Goal: Communication & Community: Answer question/provide support

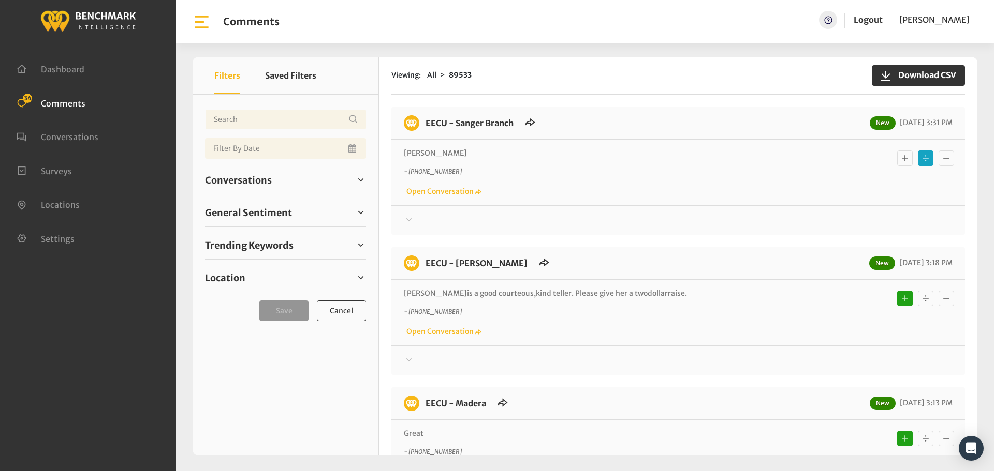
click at [408, 217] on icon at bounding box center [409, 220] width 10 height 12
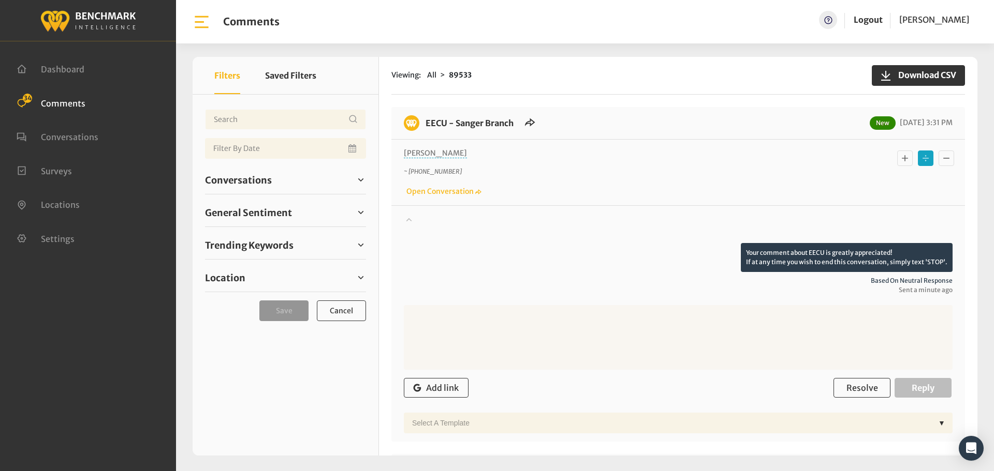
click at [408, 217] on icon at bounding box center [409, 219] width 10 height 12
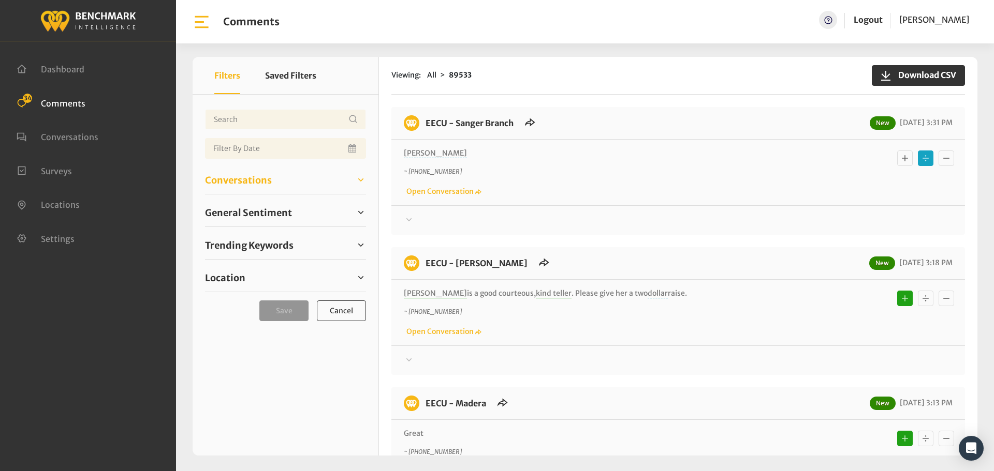
click at [260, 172] on link "Conversations" at bounding box center [285, 180] width 161 height 16
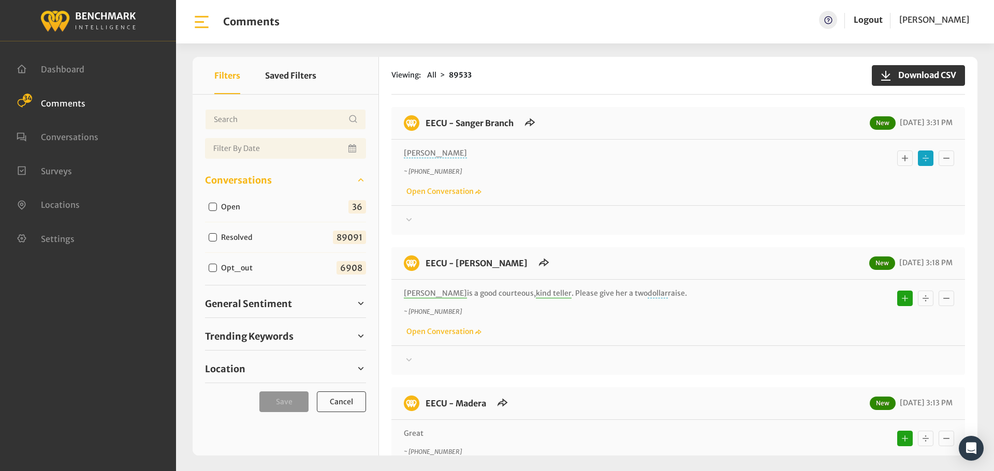
click at [214, 205] on input "Open" at bounding box center [213, 207] width 8 height 8
checkbox input "true"
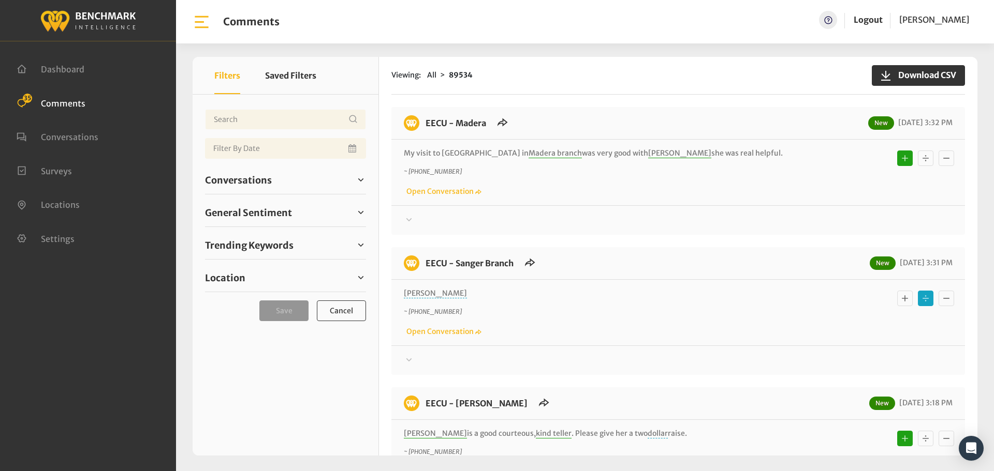
click at [410, 360] on icon at bounding box center [409, 360] width 10 height 12
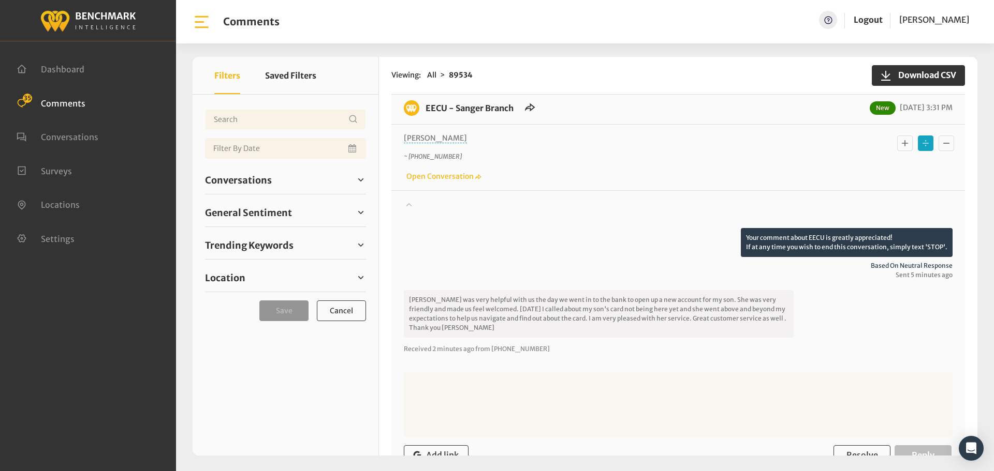
scroll to position [104, 0]
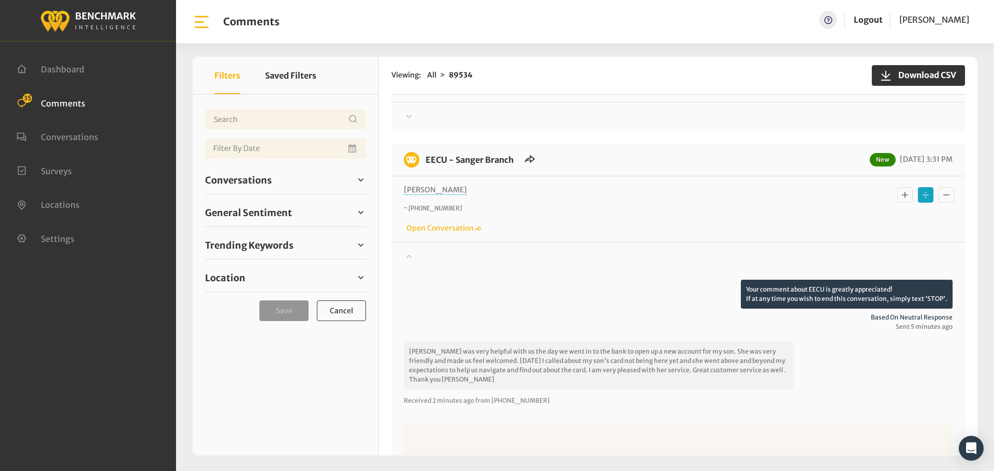
click at [903, 202] on button "Basic example" at bounding box center [905, 195] width 16 height 16
click at [230, 168] on div "Conversations Open 37 Resolved 89091 6908" at bounding box center [285, 180] width 161 height 28
click at [230, 169] on div "Conversations Open 37 Resolved 89091 6908" at bounding box center [285, 180] width 161 height 28
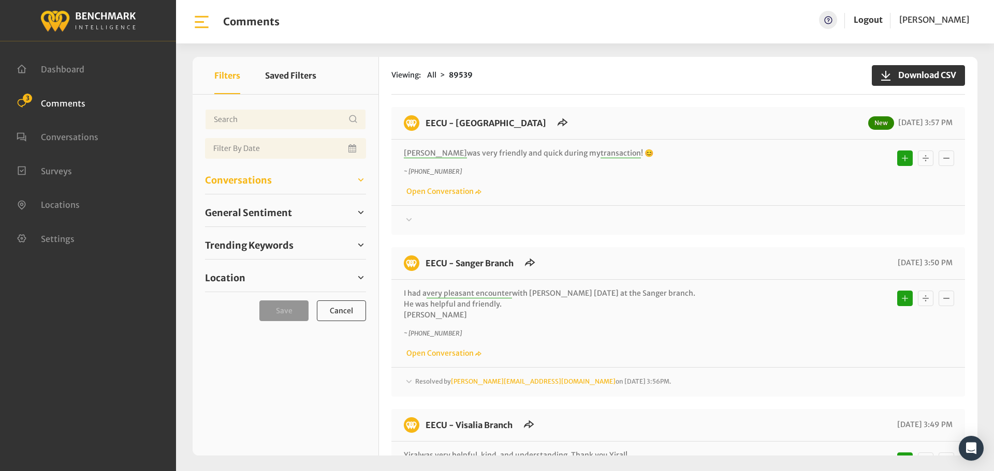
click at [241, 178] on span "Conversations" at bounding box center [238, 180] width 67 height 14
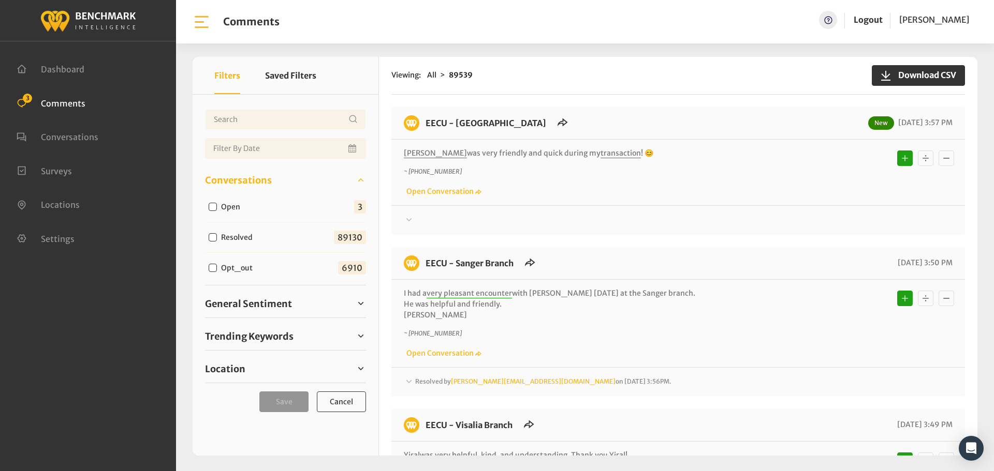
drag, startPoint x: 213, startPoint y: 206, endPoint x: 179, endPoint y: 229, distance: 41.8
click at [213, 206] on input "Open" at bounding box center [213, 207] width 8 height 8
checkbox input "true"
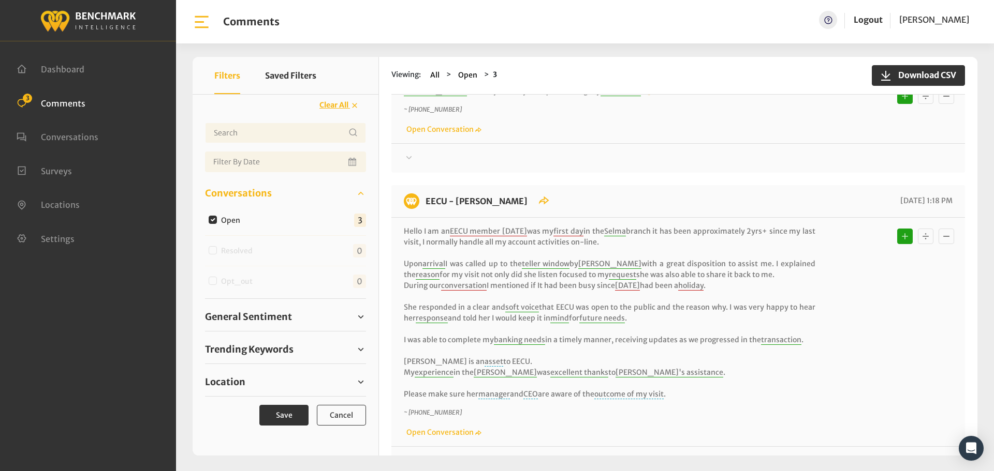
scroll to position [207, 0]
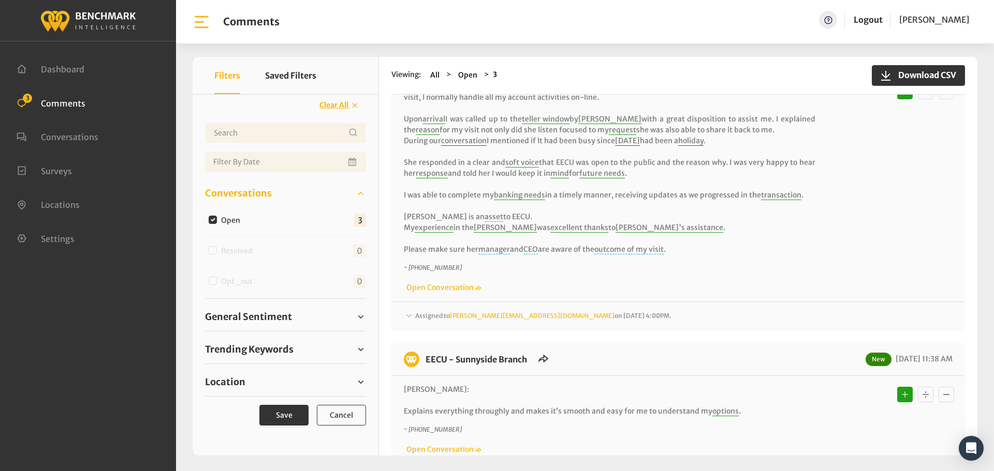
click at [436, 317] on span "Assigned to [PERSON_NAME][EMAIL_ADDRESS][DOMAIN_NAME] on [DATE] 4:00PM." at bounding box center [543, 316] width 256 height 8
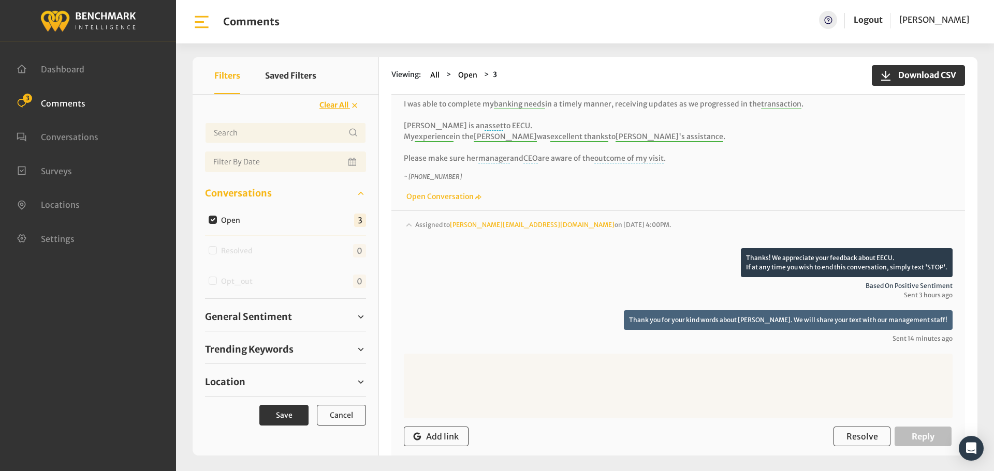
scroll to position [311, 0]
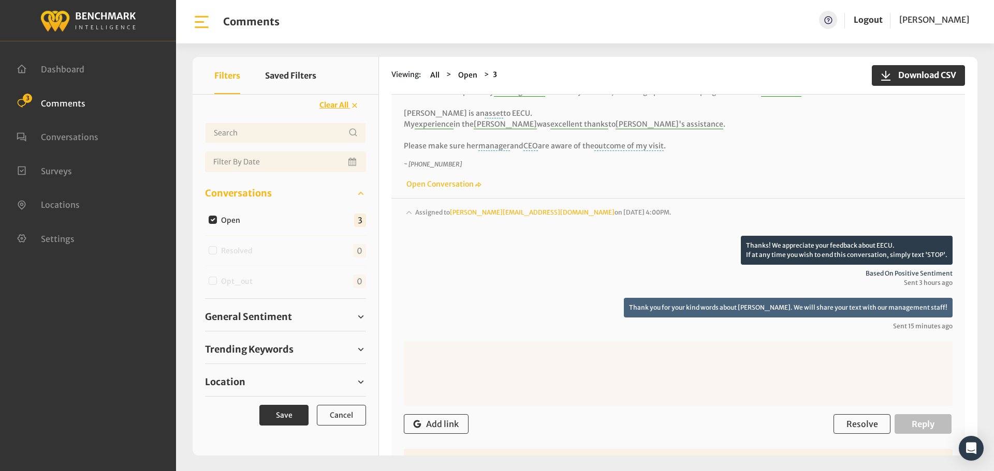
click at [420, 213] on span "Assigned to [PERSON_NAME][EMAIL_ADDRESS][DOMAIN_NAME] on [DATE] 4:00PM." at bounding box center [543, 213] width 256 height 8
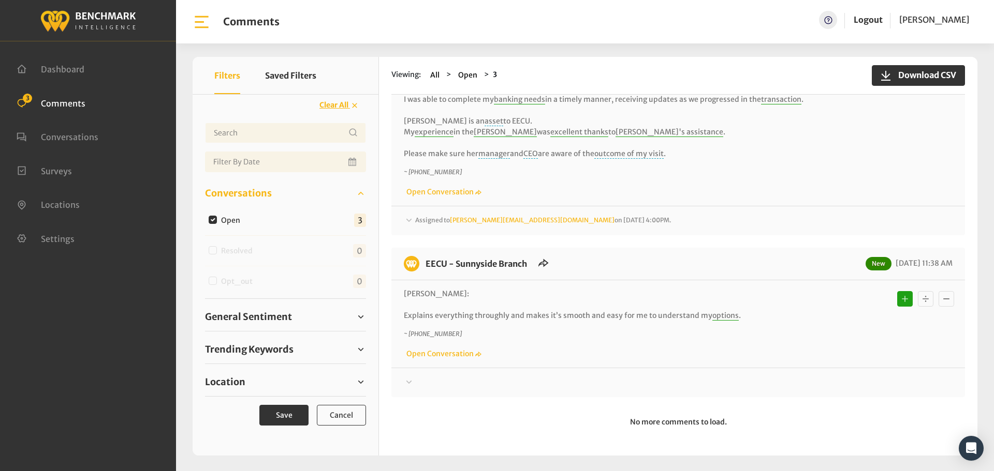
scroll to position [303, 0]
click at [415, 380] on div at bounding box center [678, 383] width 549 height 12
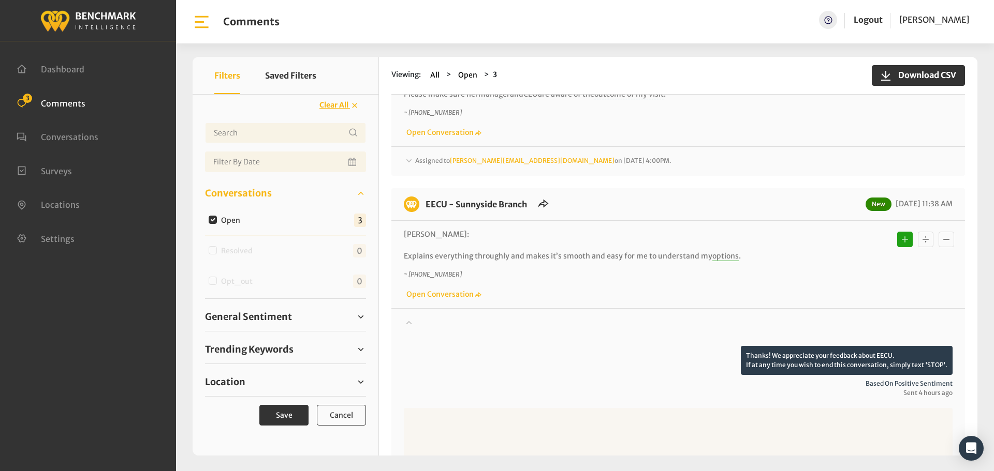
click at [416, 321] on div at bounding box center [678, 331] width 549 height 29
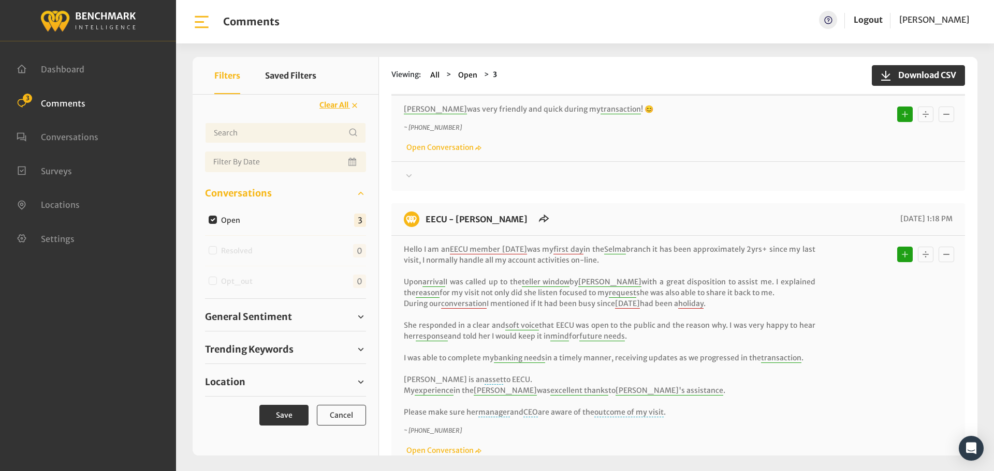
scroll to position [0, 0]
